Goal: Information Seeking & Learning: Find specific fact

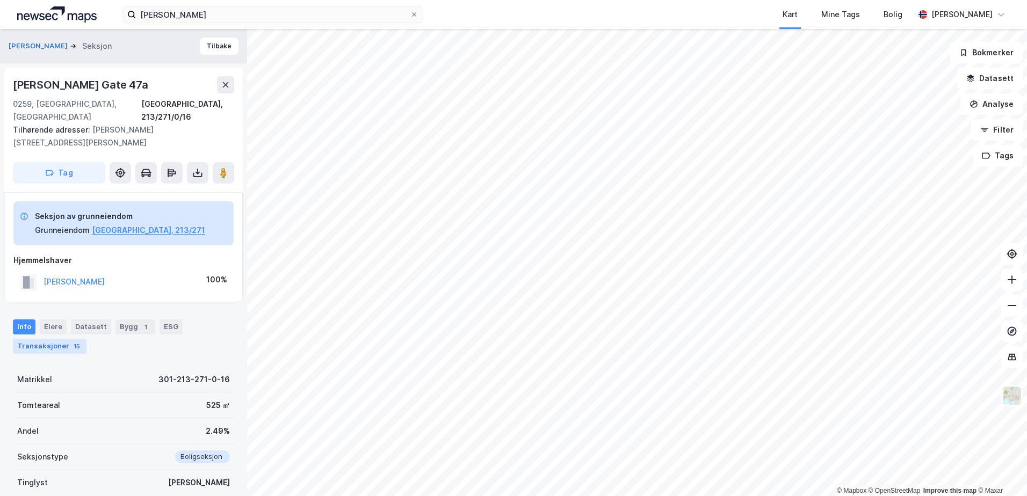
drag, startPoint x: 226, startPoint y: 85, endPoint x: 19, endPoint y: 333, distance: 322.3
click at [19, 333] on div "[PERSON_NAME] Seksjon Tilbake [PERSON_NAME] Gate 47a [GEOGRAPHIC_DATA], 213/271…" at bounding box center [123, 262] width 247 height 467
click at [32, 339] on div "Transaksjoner 15" at bounding box center [50, 346] width 74 height 15
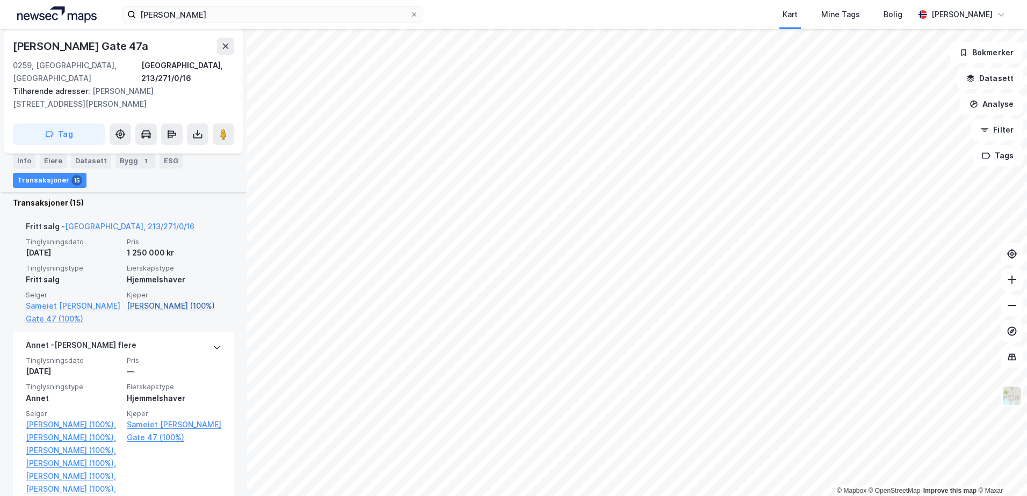
scroll to position [381, 0]
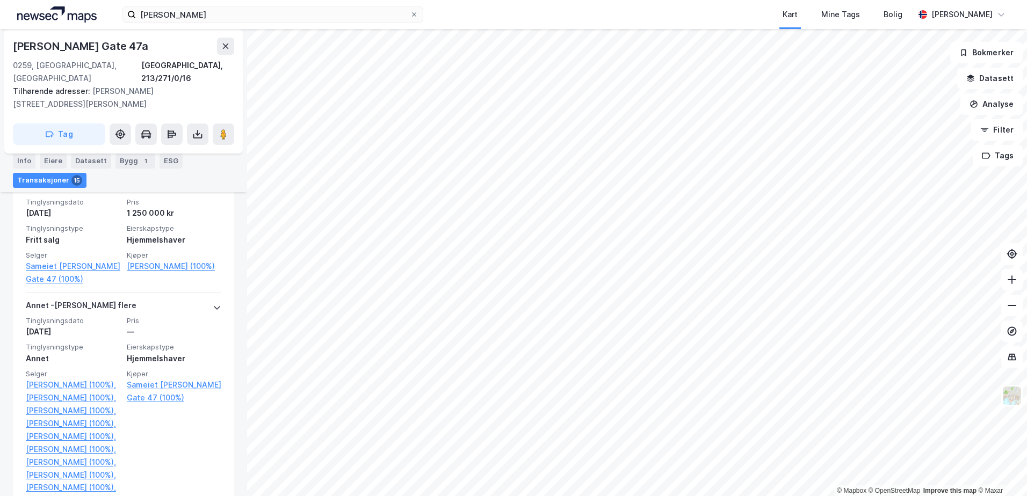
click at [203, 3] on div "[PERSON_NAME] Kart Mine Tags Bolig [PERSON_NAME]" at bounding box center [513, 14] width 1027 height 29
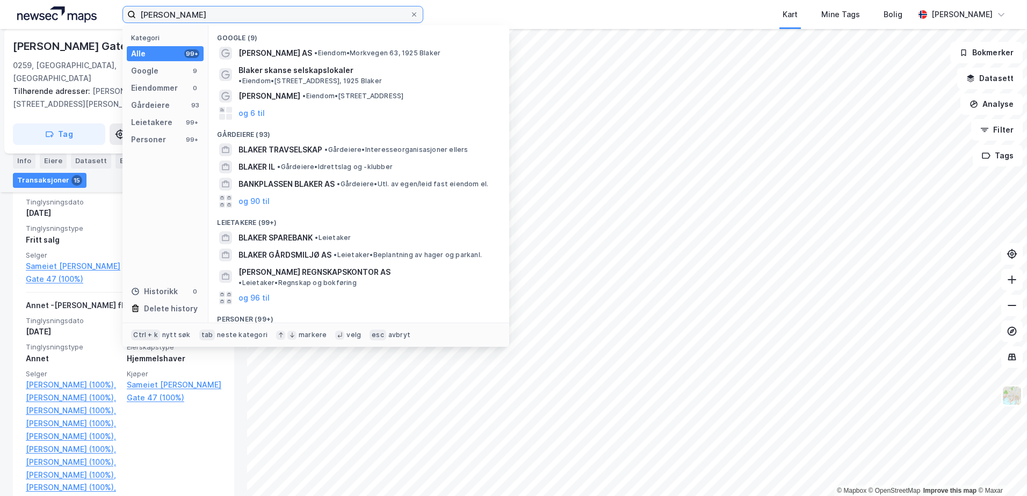
click at [200, 15] on input "[PERSON_NAME]" at bounding box center [273, 14] width 274 height 16
click at [300, 328] on span "[PERSON_NAME]" at bounding box center [270, 334] width 62 height 13
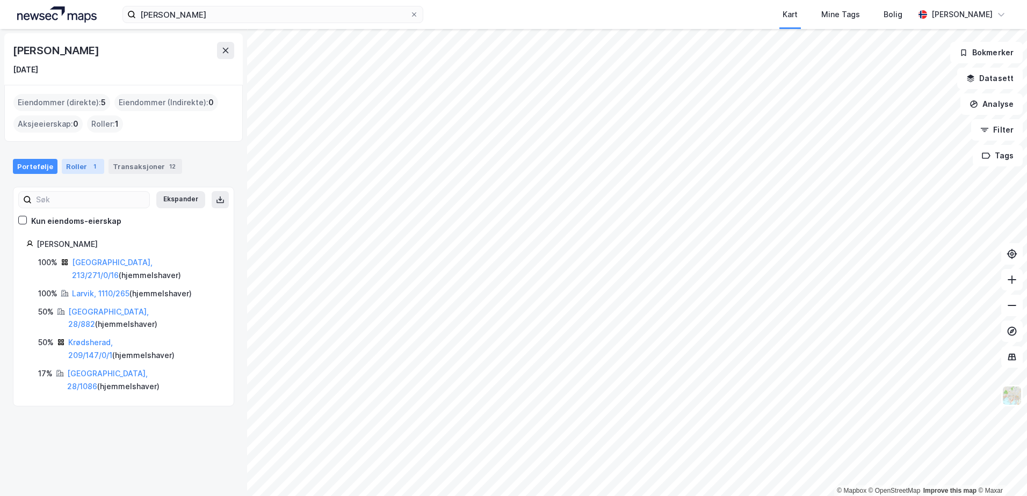
click at [81, 165] on div "Roller 1" at bounding box center [83, 166] width 42 height 15
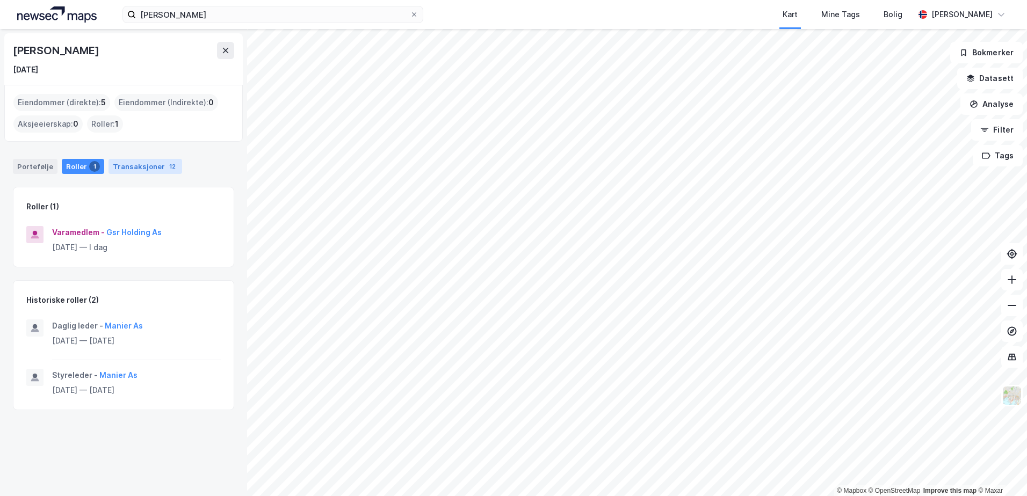
click at [138, 168] on div "Transaksjoner 12" at bounding box center [146, 166] width 74 height 15
